Goal: Task Accomplishment & Management: Manage account settings

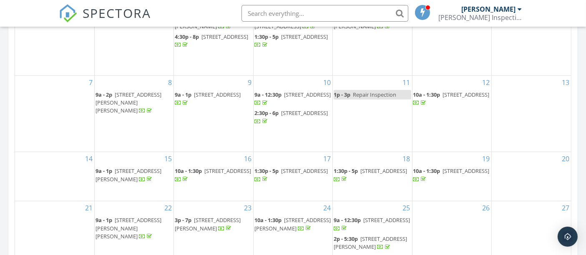
scroll to position [556, 0]
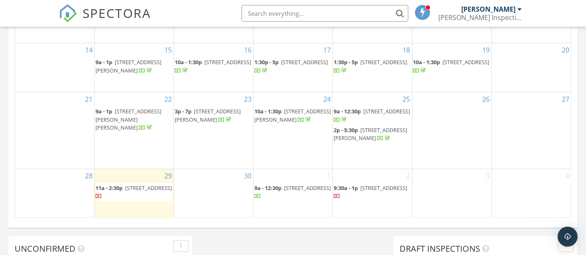
drag, startPoint x: 348, startPoint y: 136, endPoint x: 367, endPoint y: 122, distance: 23.2
click at [367, 115] on span "289 Hillsmere Dr , Annapolis 21403" at bounding box center [386, 112] width 47 height 8
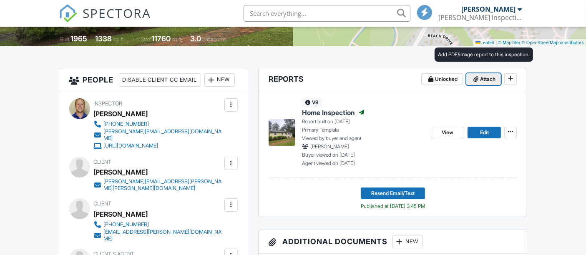
click at [486, 77] on span "Attach" at bounding box center [487, 79] width 15 height 8
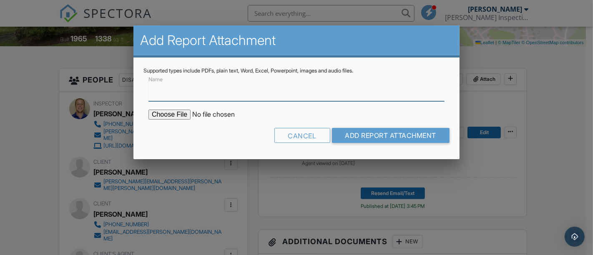
click at [211, 96] on input "Name" at bounding box center [296, 91] width 296 height 20
type input "Radon Test Report"
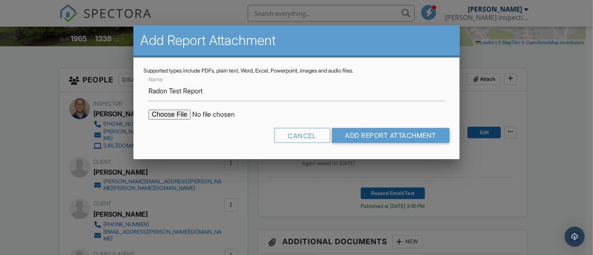
click at [170, 116] on input "file" at bounding box center [219, 115] width 142 height 10
type input "C:\fakepath\289 Hillsmere Dr - Radon Test Report.pdf"
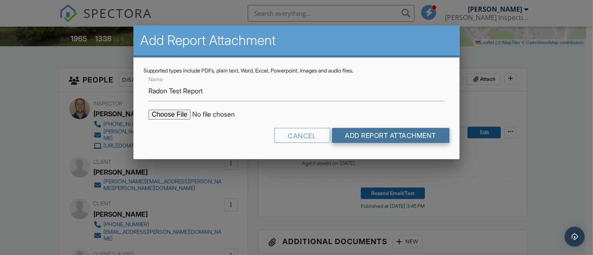
click at [364, 134] on input "Add Report Attachment" at bounding box center [391, 135] width 118 height 15
